Goal: Navigation & Orientation: Find specific page/section

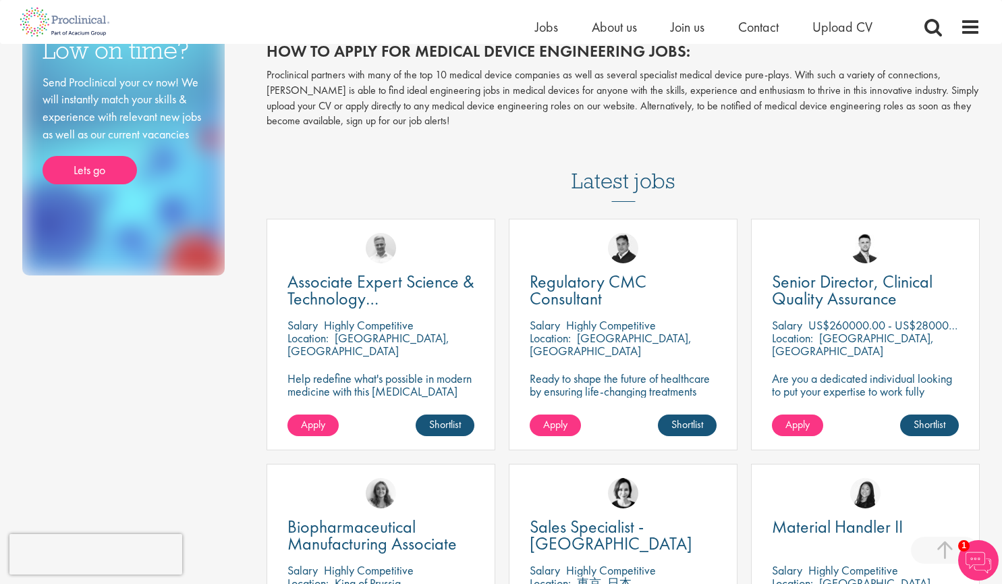
scroll to position [472, 0]
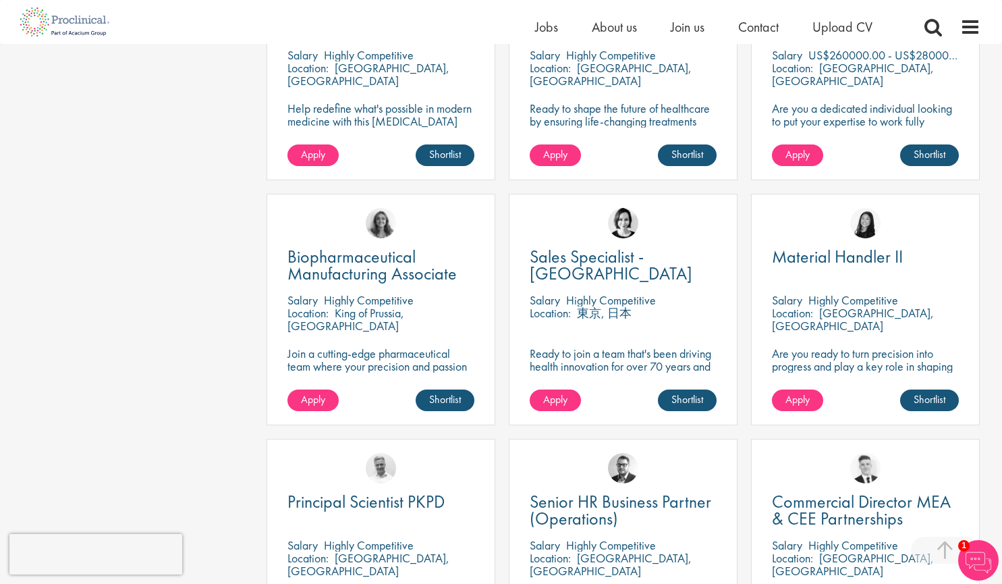
drag, startPoint x: 394, startPoint y: 265, endPoint x: 208, endPoint y: 257, distance: 186.4
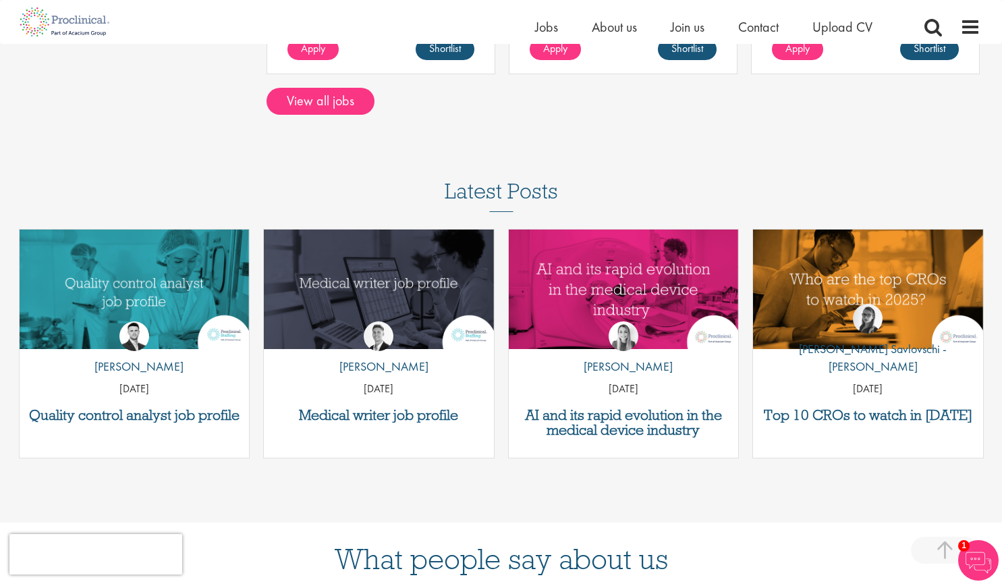
scroll to position [1215, 0]
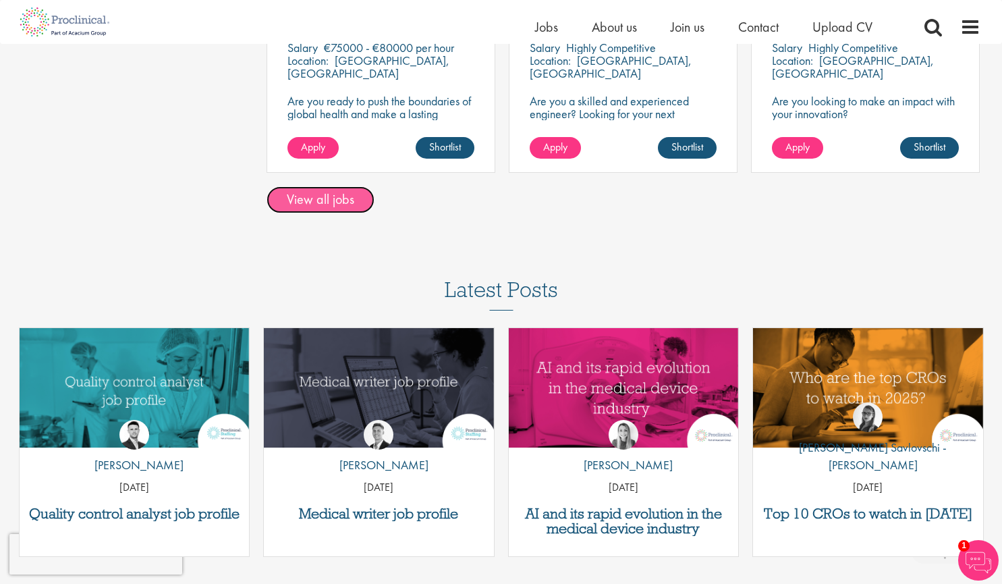
click at [348, 202] on link "View all jobs" at bounding box center [321, 199] width 108 height 27
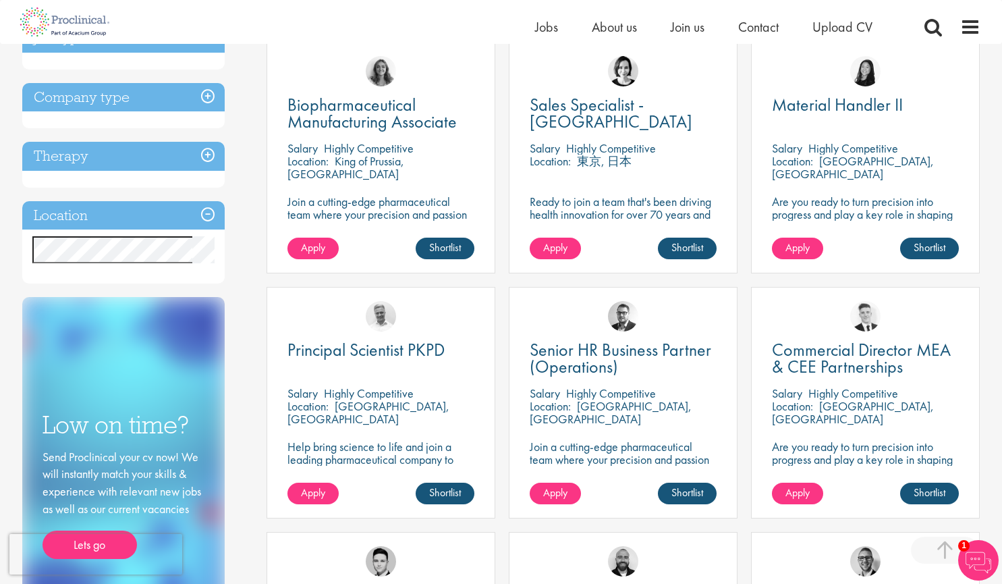
scroll to position [540, 0]
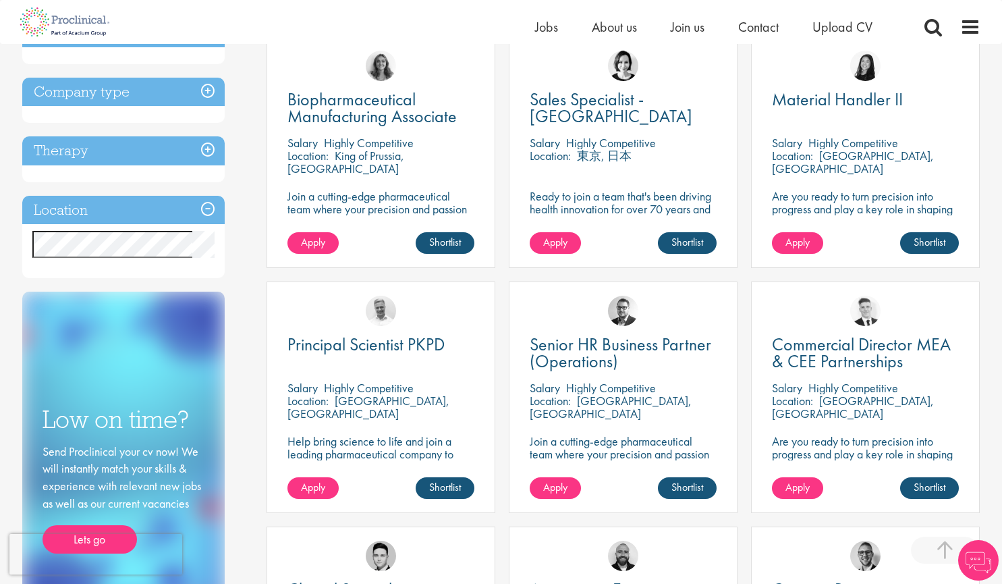
scroll to position [607, 0]
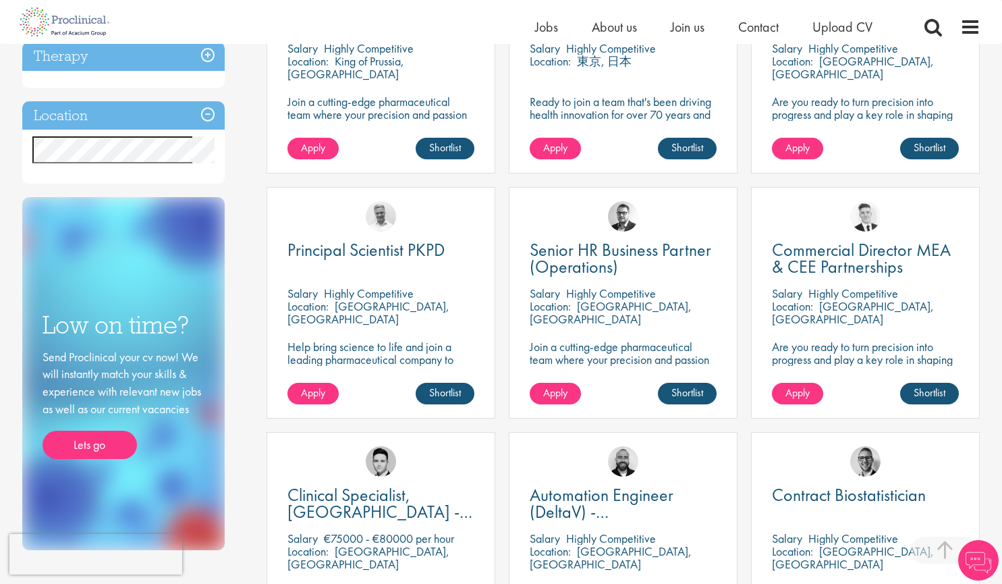
click at [155, 136] on div "Location Specified location Miles" at bounding box center [123, 142] width 202 height 83
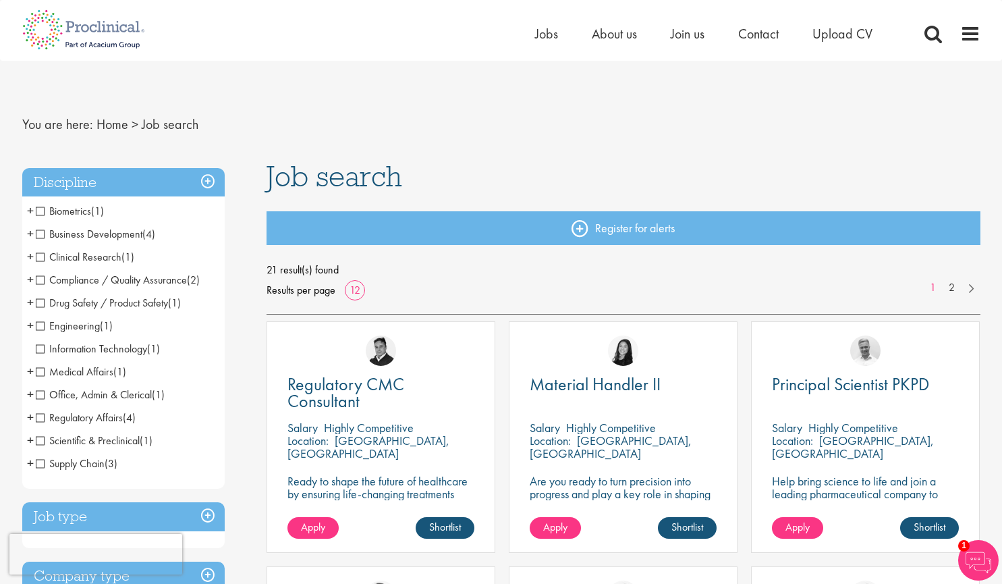
click at [38, 466] on span "Supply Chain" at bounding box center [70, 463] width 69 height 14
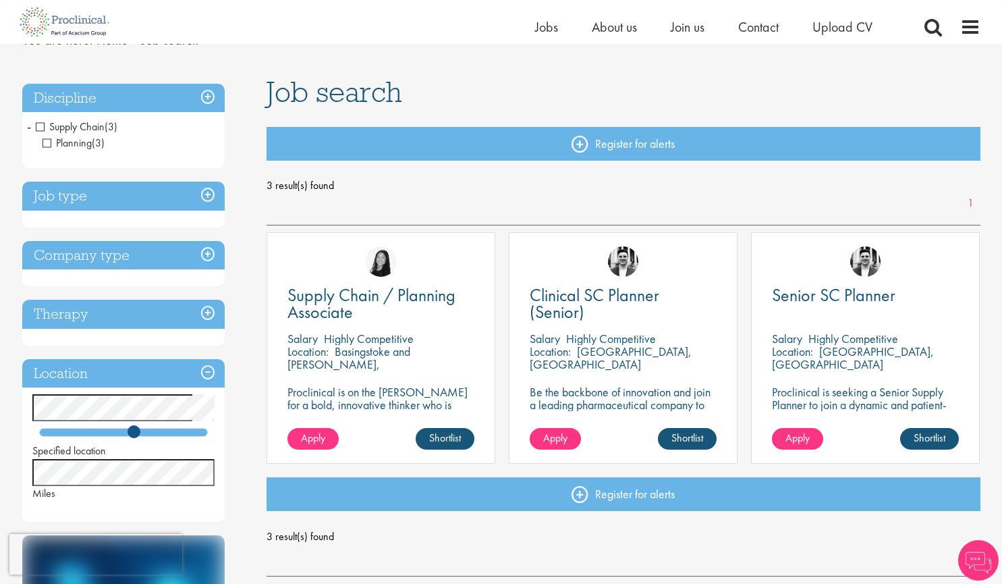
drag, startPoint x: 72, startPoint y: 431, endPoint x: 149, endPoint y: 431, distance: 76.9
click at [140, 431] on span at bounding box center [134, 431] width 13 height 13
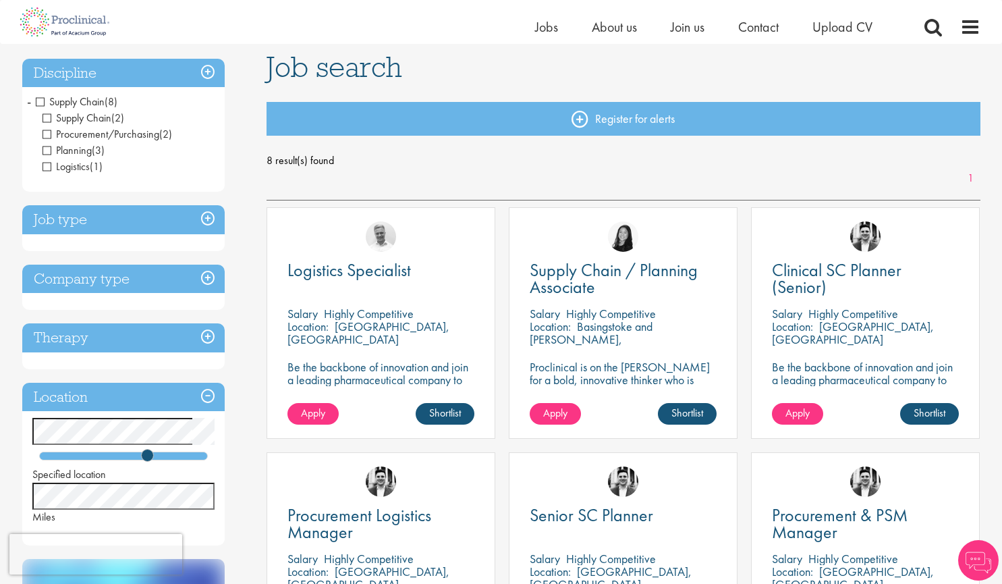
scroll to position [202, 0]
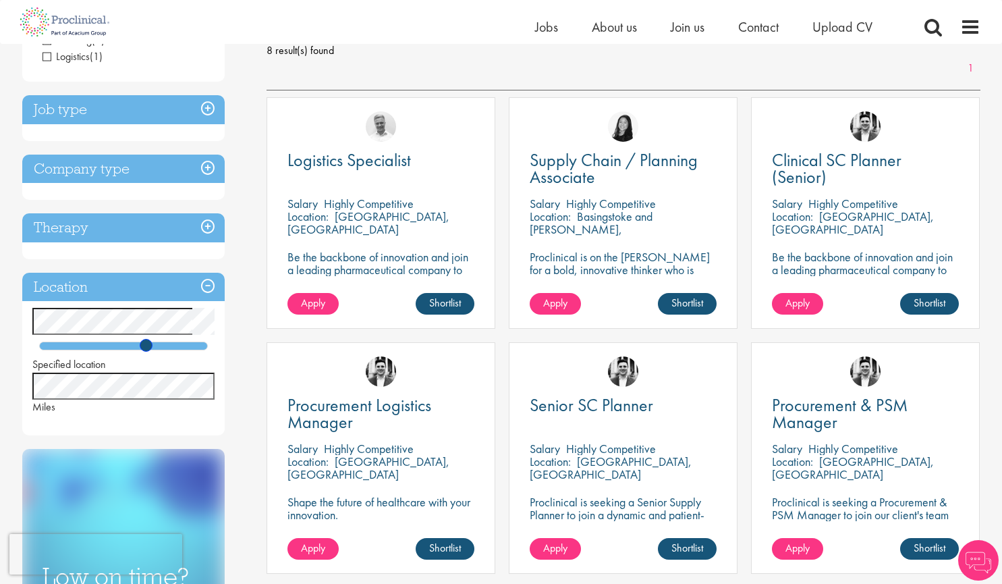
click at [150, 346] on span at bounding box center [146, 345] width 13 height 13
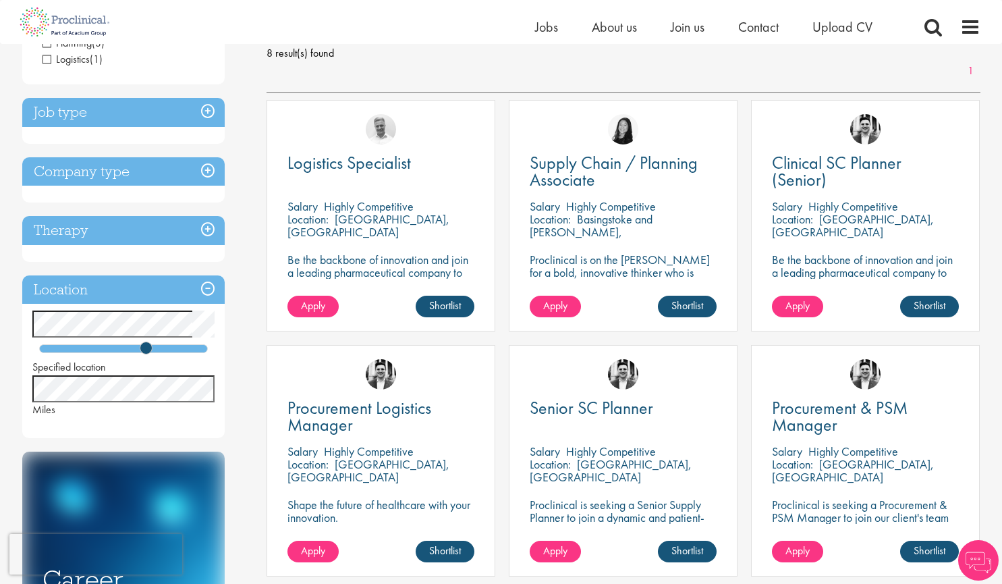
scroll to position [202, 0]
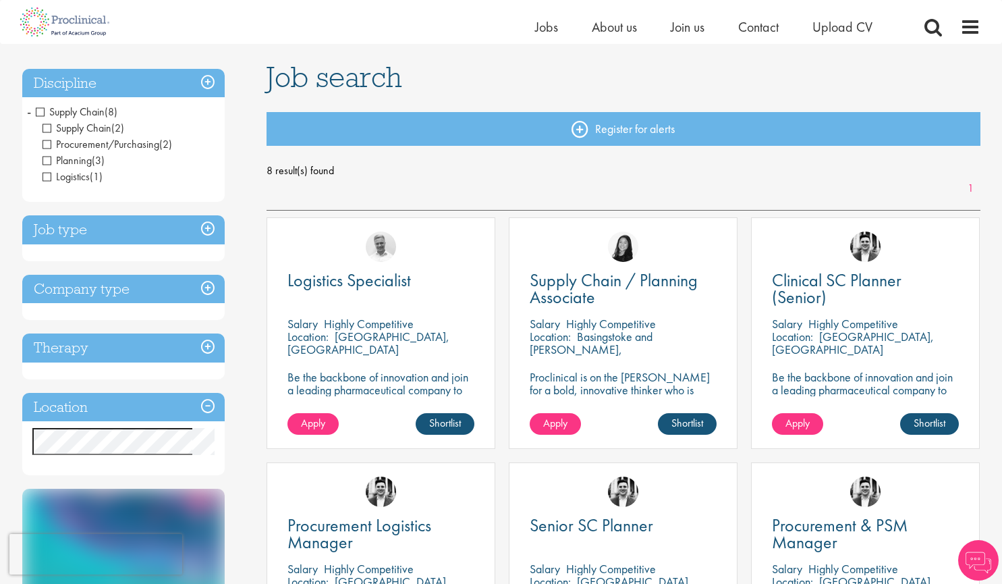
scroll to position [135, 0]
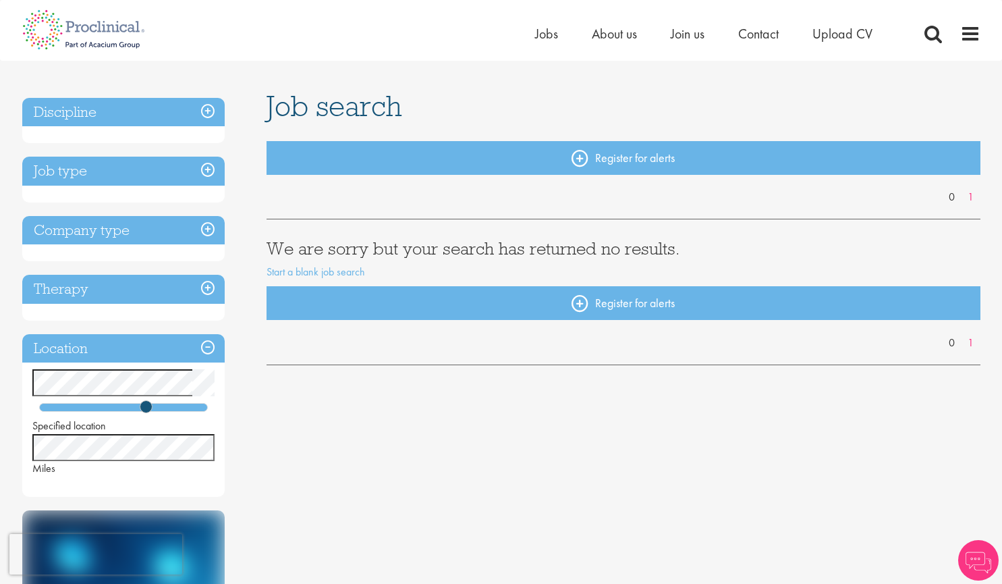
scroll to position [135, 0]
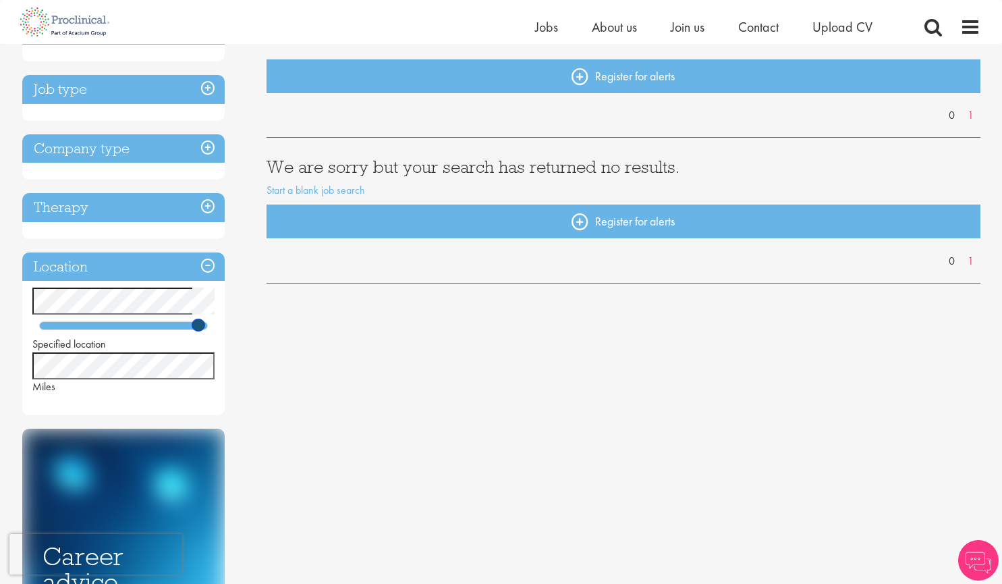
drag, startPoint x: 146, startPoint y: 327, endPoint x: 200, endPoint y: 327, distance: 54.7
click at [200, 327] on span at bounding box center [198, 325] width 13 height 13
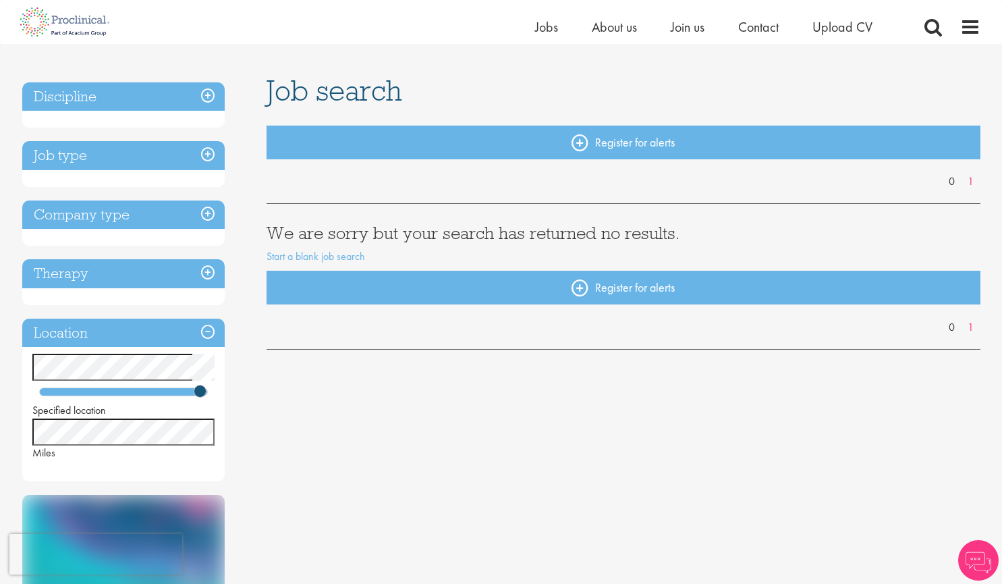
scroll to position [135, 0]
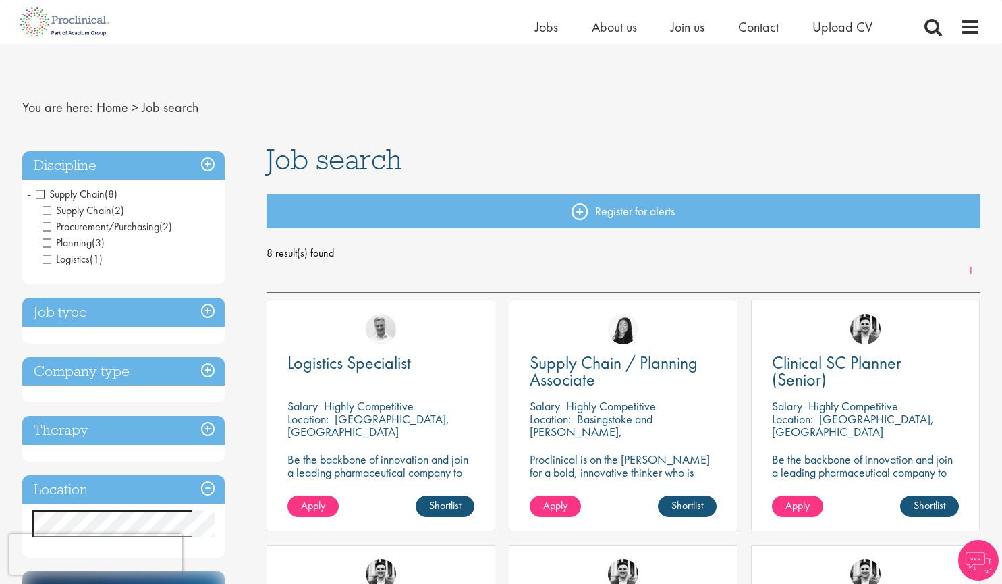
scroll to position [337, 0]
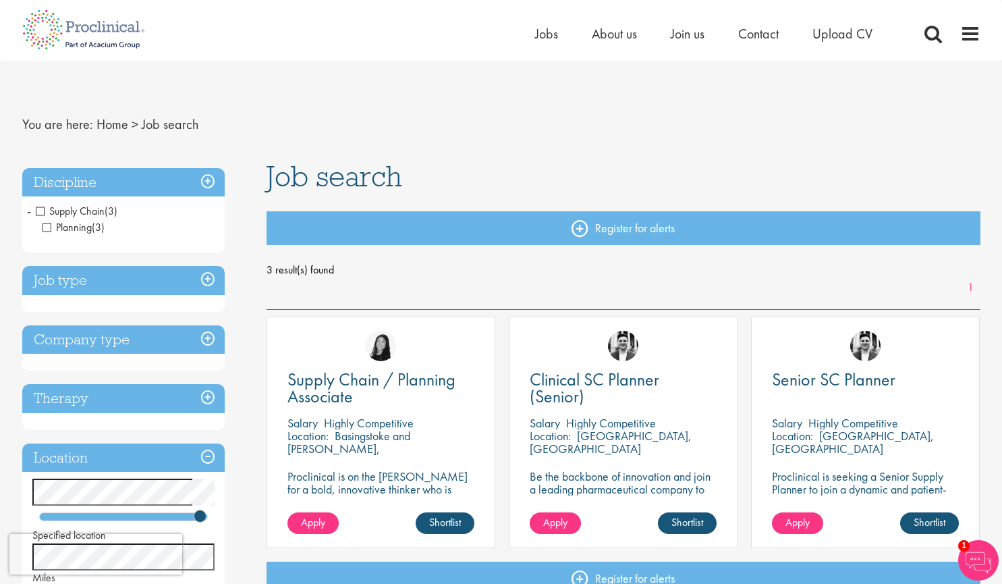
click at [31, 209] on li "Supply Chain (3) - + Planning (3)" at bounding box center [123, 219] width 202 height 39
click at [44, 210] on span "Supply Chain" at bounding box center [70, 211] width 69 height 14
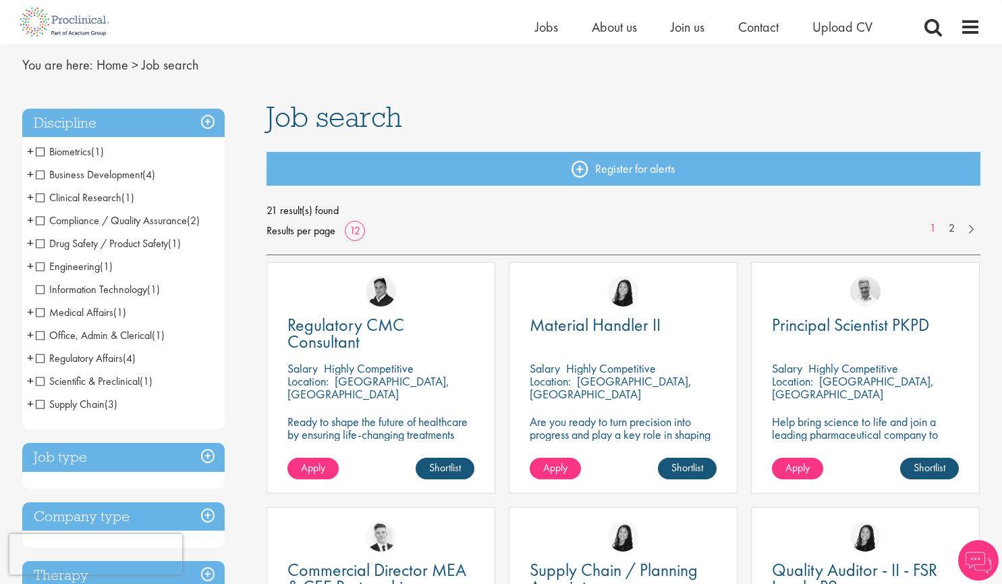
scroll to position [67, 0]
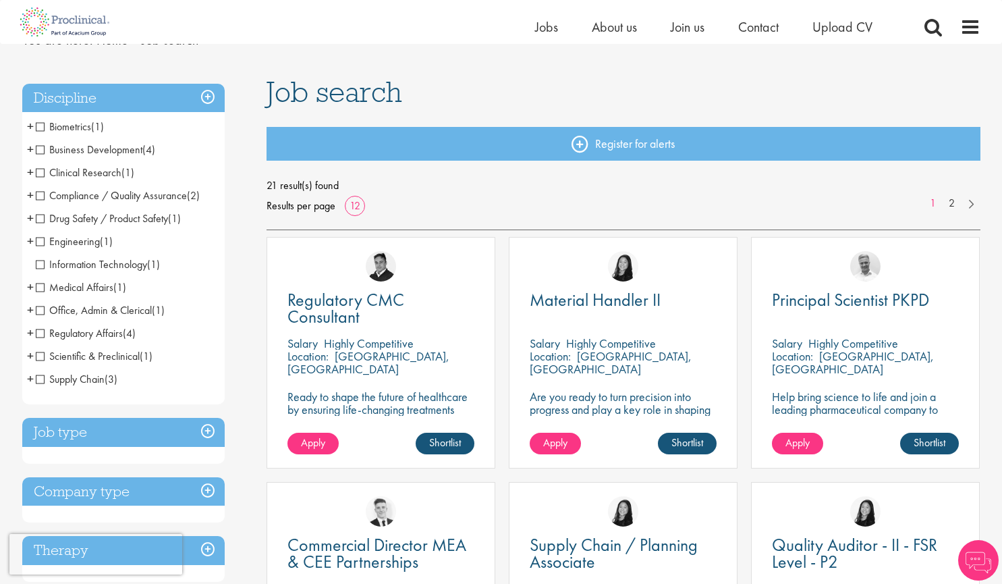
click at [41, 171] on span "Clinical Research" at bounding box center [79, 172] width 86 height 14
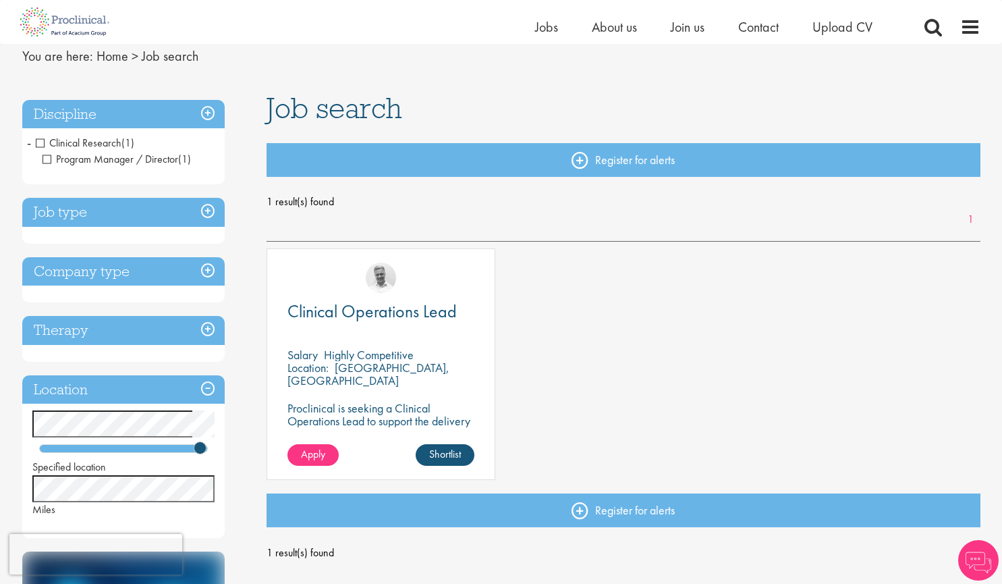
scroll to position [67, 0]
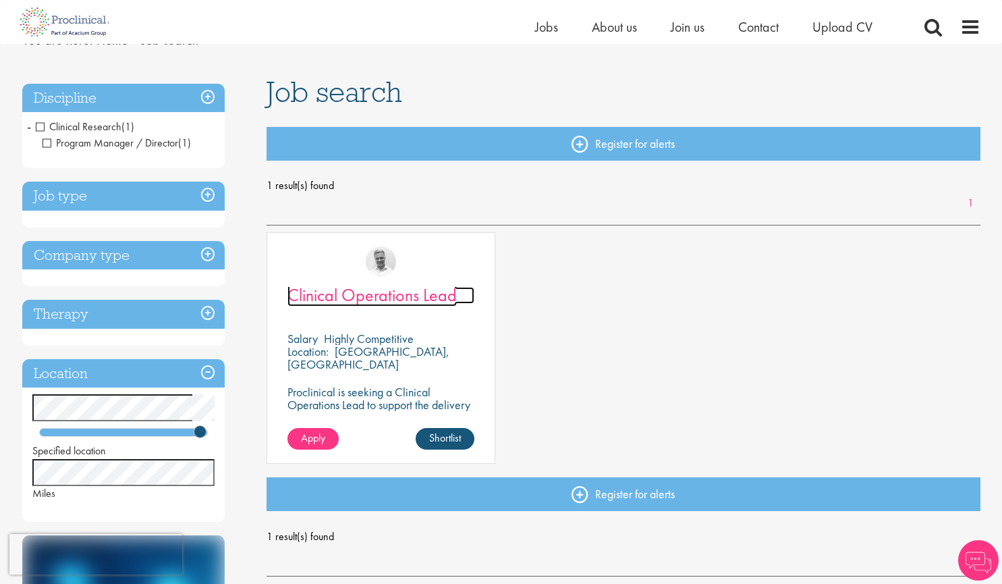
click at [332, 294] on span "Clinical Operations Lead" at bounding box center [371, 294] width 169 height 23
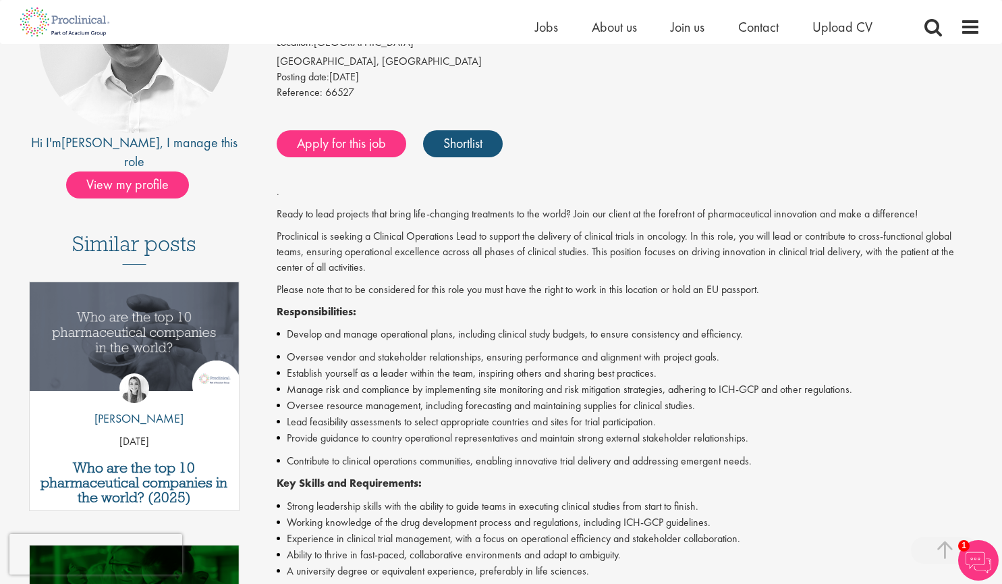
scroll to position [67, 0]
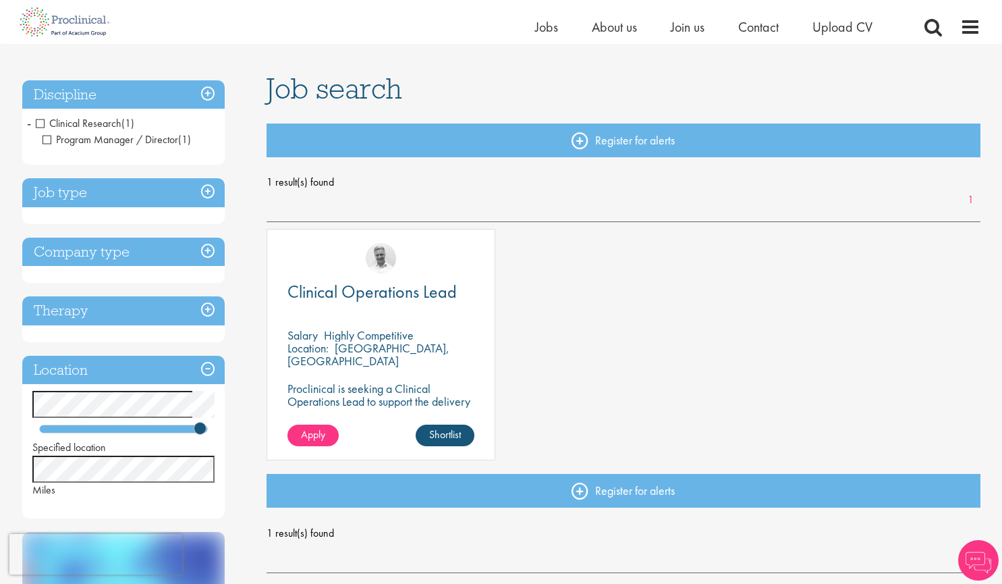
click at [41, 120] on span "Clinical Research" at bounding box center [79, 123] width 86 height 14
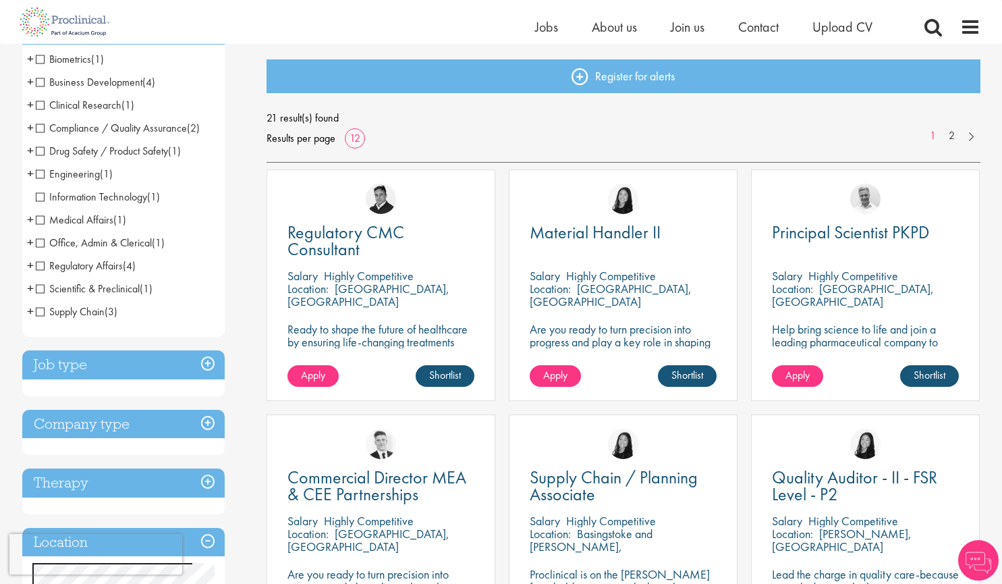
click at [41, 285] on span "Scientific & Preclinical" at bounding box center [88, 288] width 104 height 14
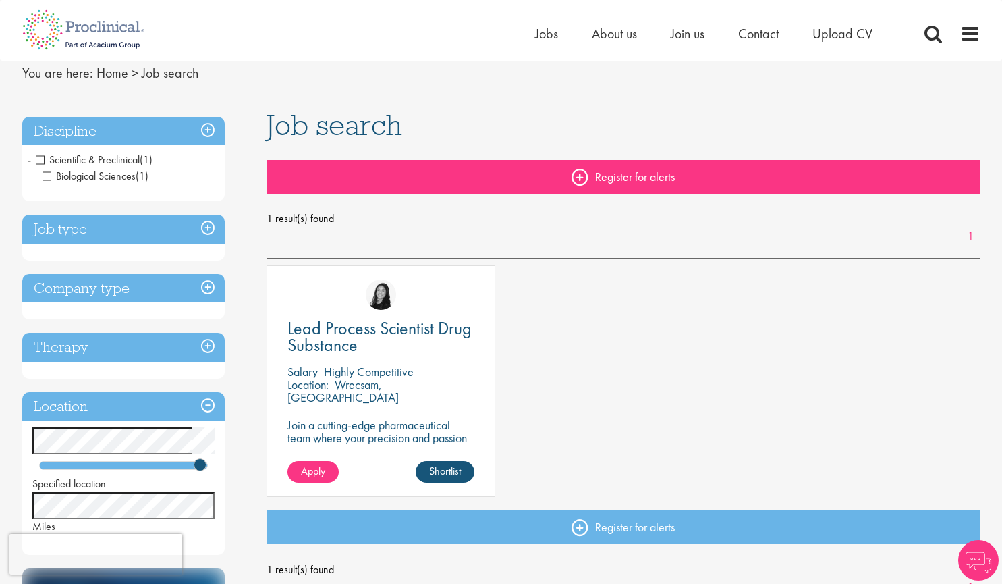
scroll to position [67, 0]
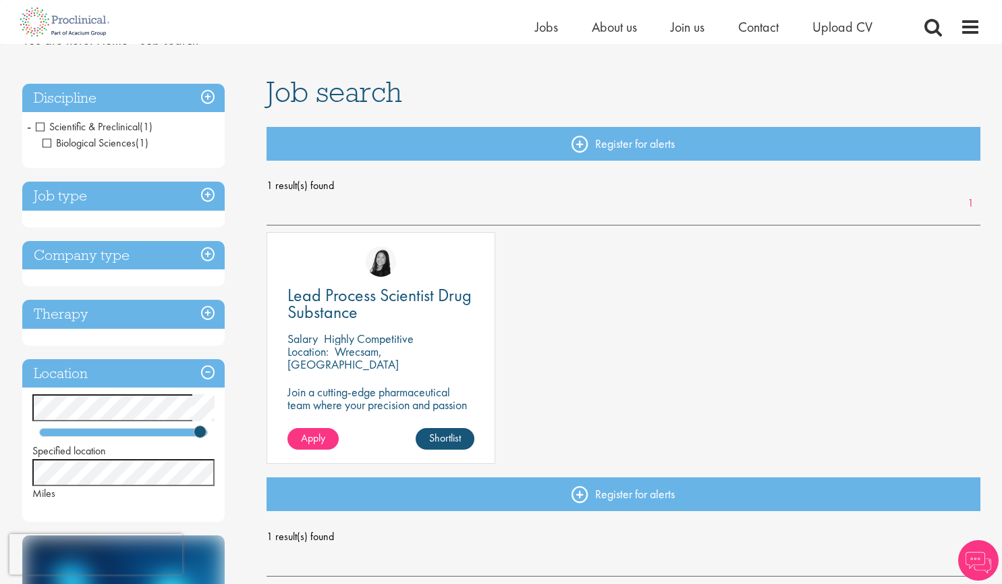
click at [42, 126] on span "Scientific & Preclinical" at bounding box center [88, 126] width 104 height 14
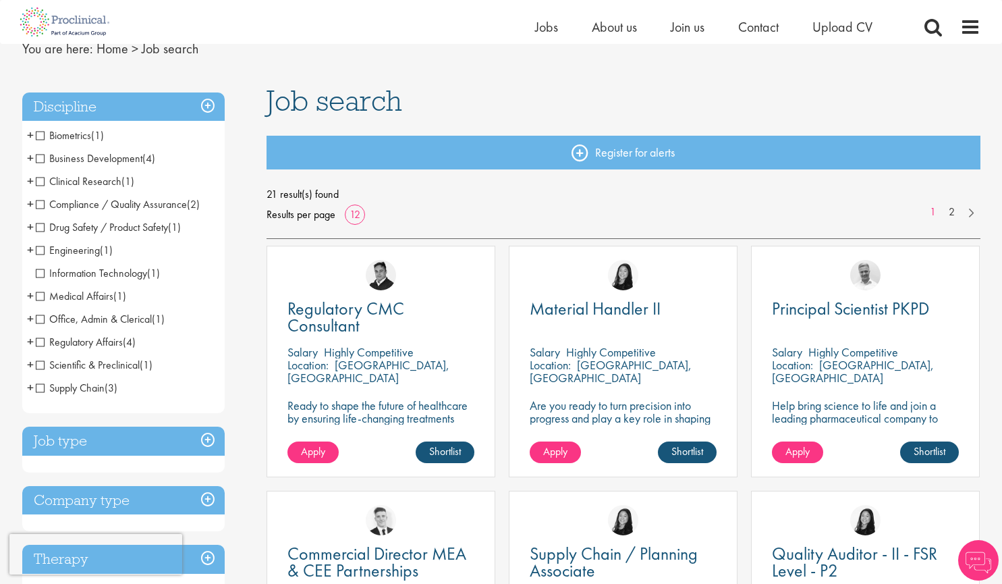
scroll to position [67, 0]
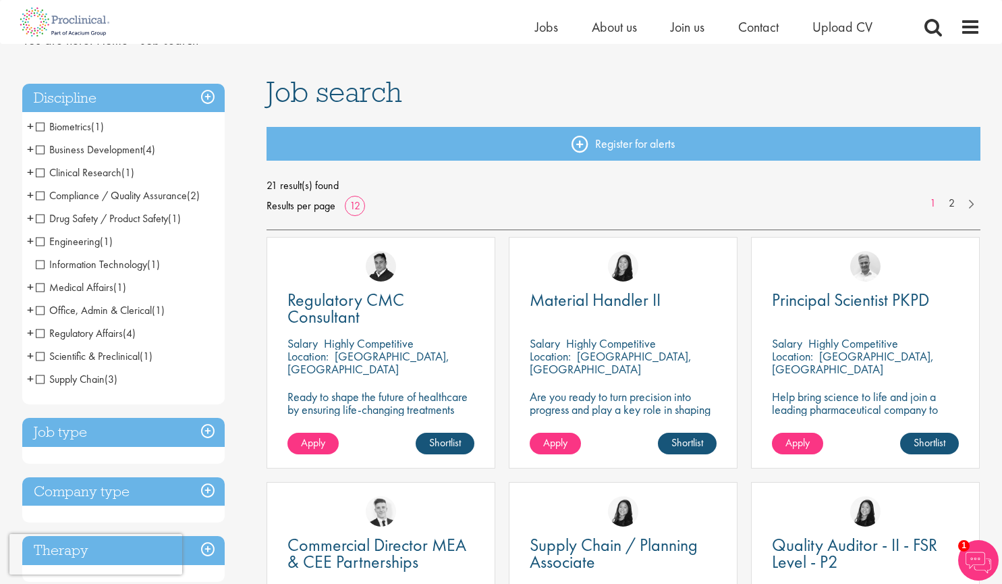
click at [38, 128] on span "Biometrics" at bounding box center [63, 126] width 55 height 14
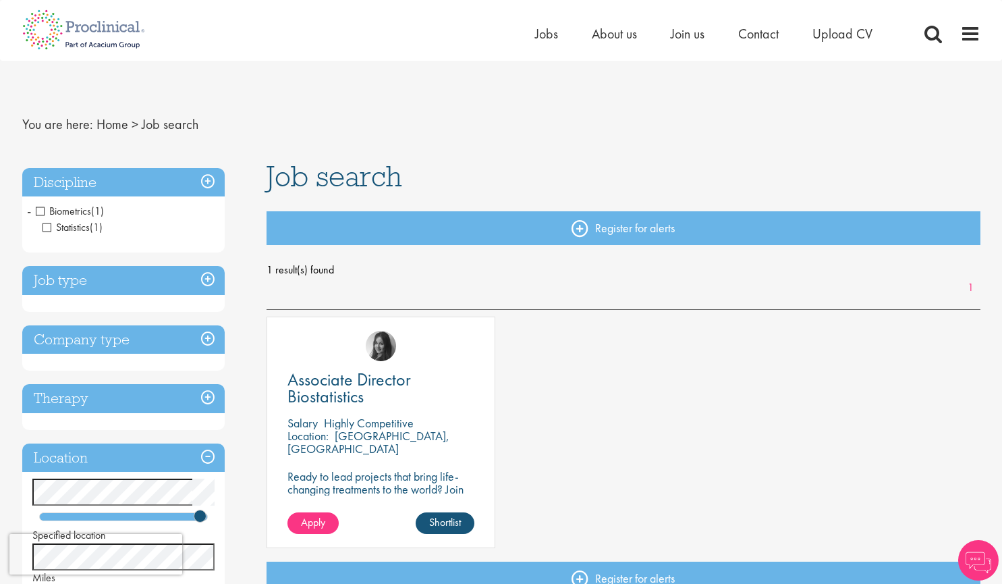
click at [38, 212] on span "Biometrics" at bounding box center [63, 211] width 55 height 14
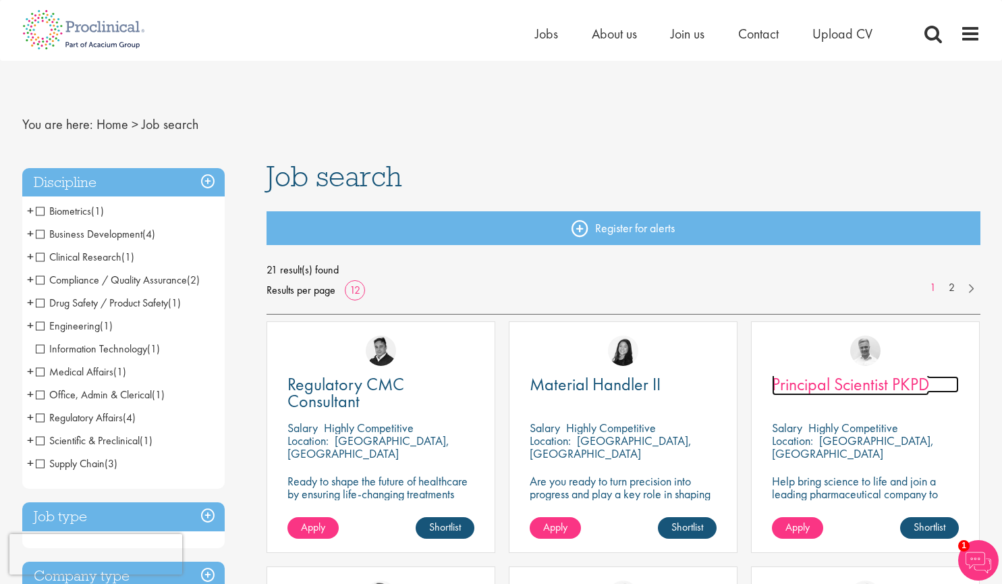
click at [813, 391] on span "Principal Scientist PKPD" at bounding box center [850, 383] width 157 height 23
